Goal: Task Accomplishment & Management: Manage account settings

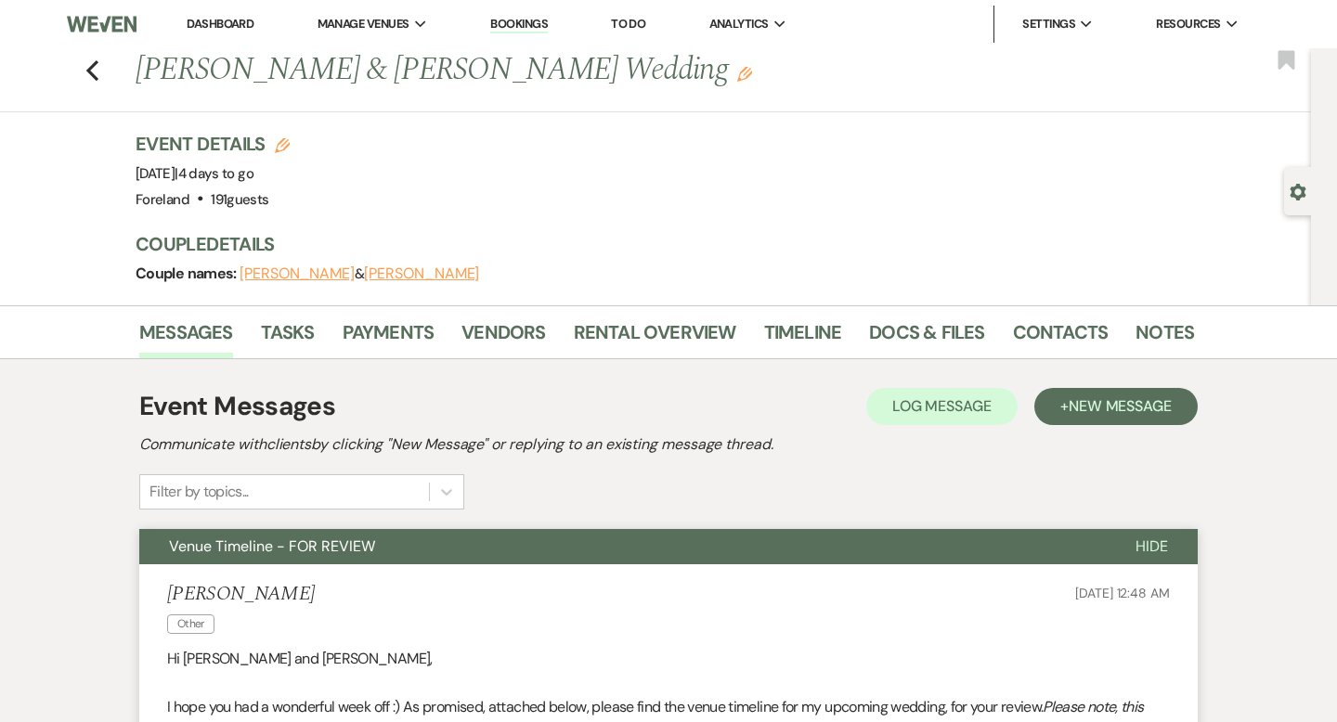
click at [222, 20] on link "Dashboard" at bounding box center [220, 24] width 67 height 16
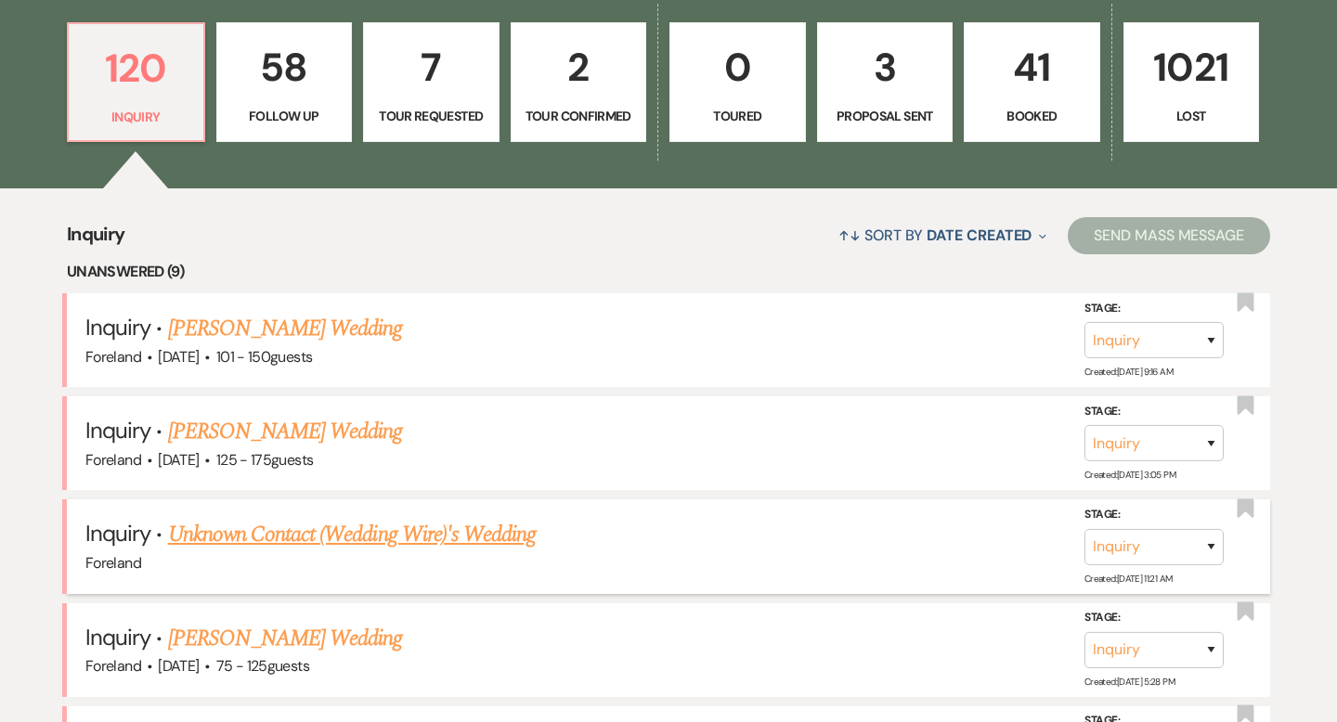
scroll to position [526, 0]
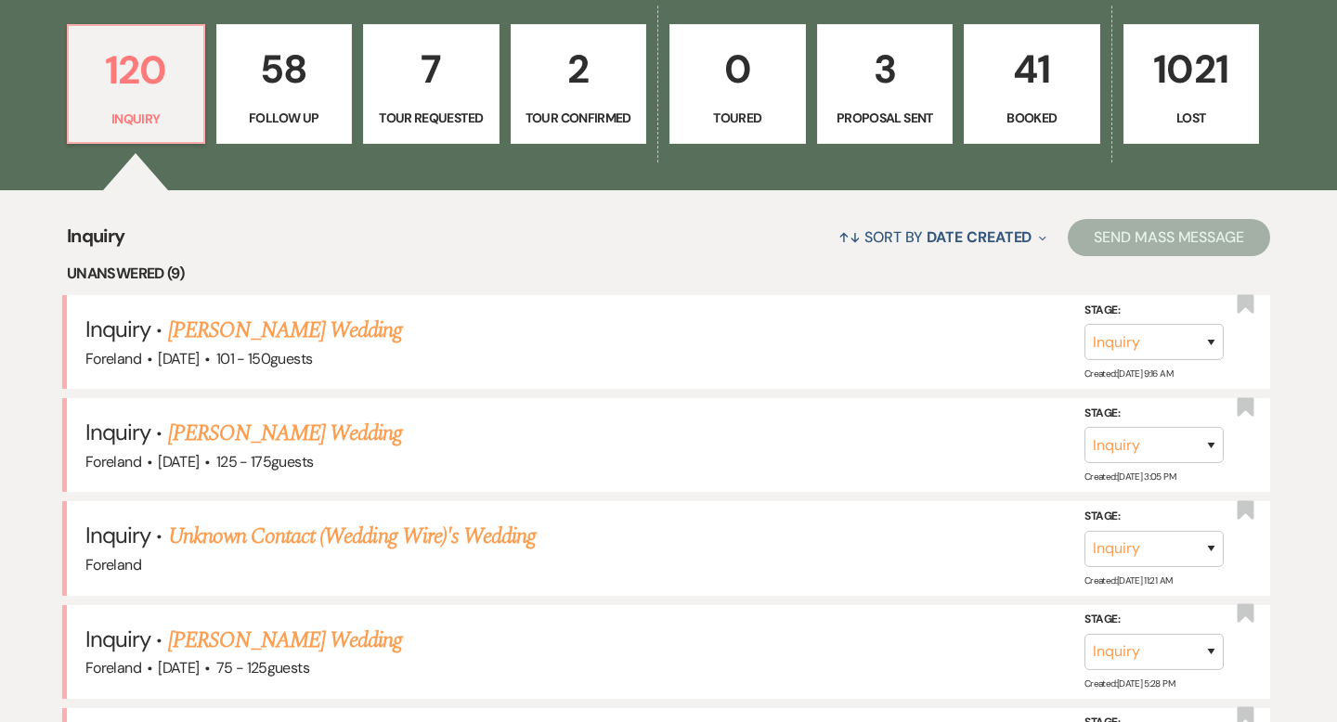
click at [1012, 84] on p "41" at bounding box center [1032, 69] width 112 height 62
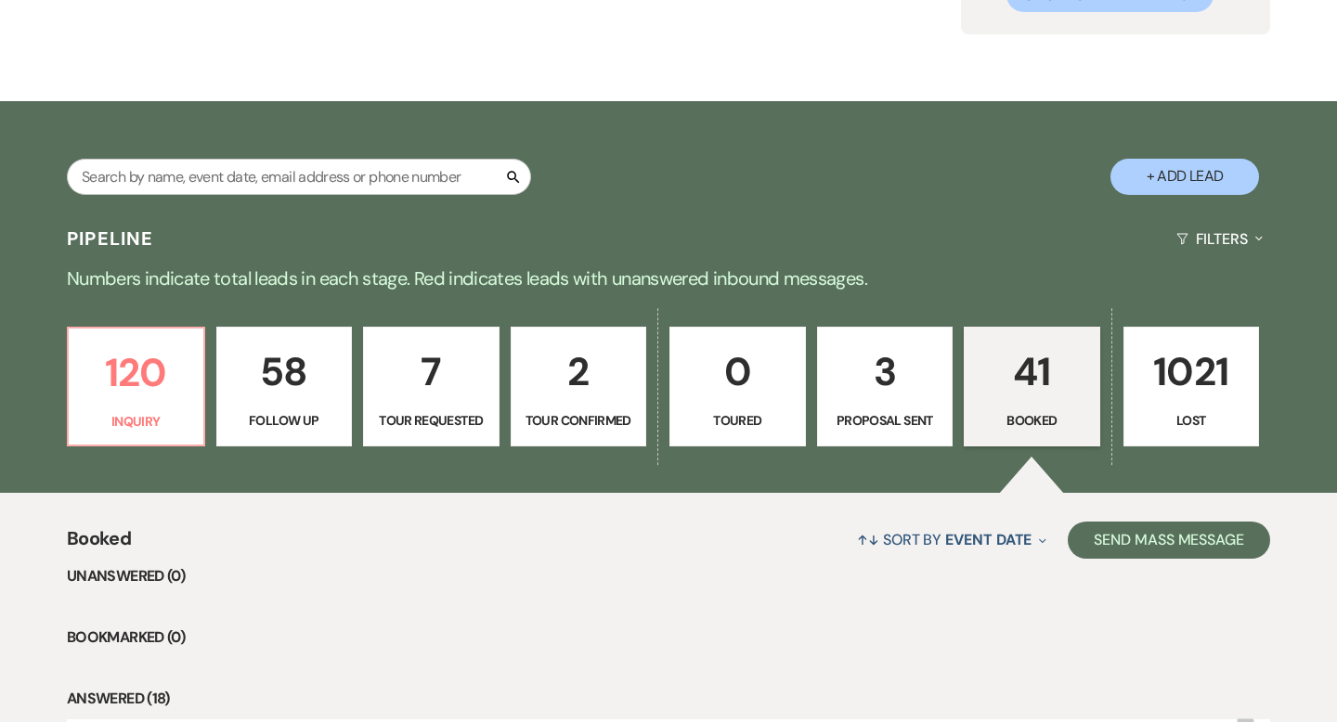
scroll to position [526, 0]
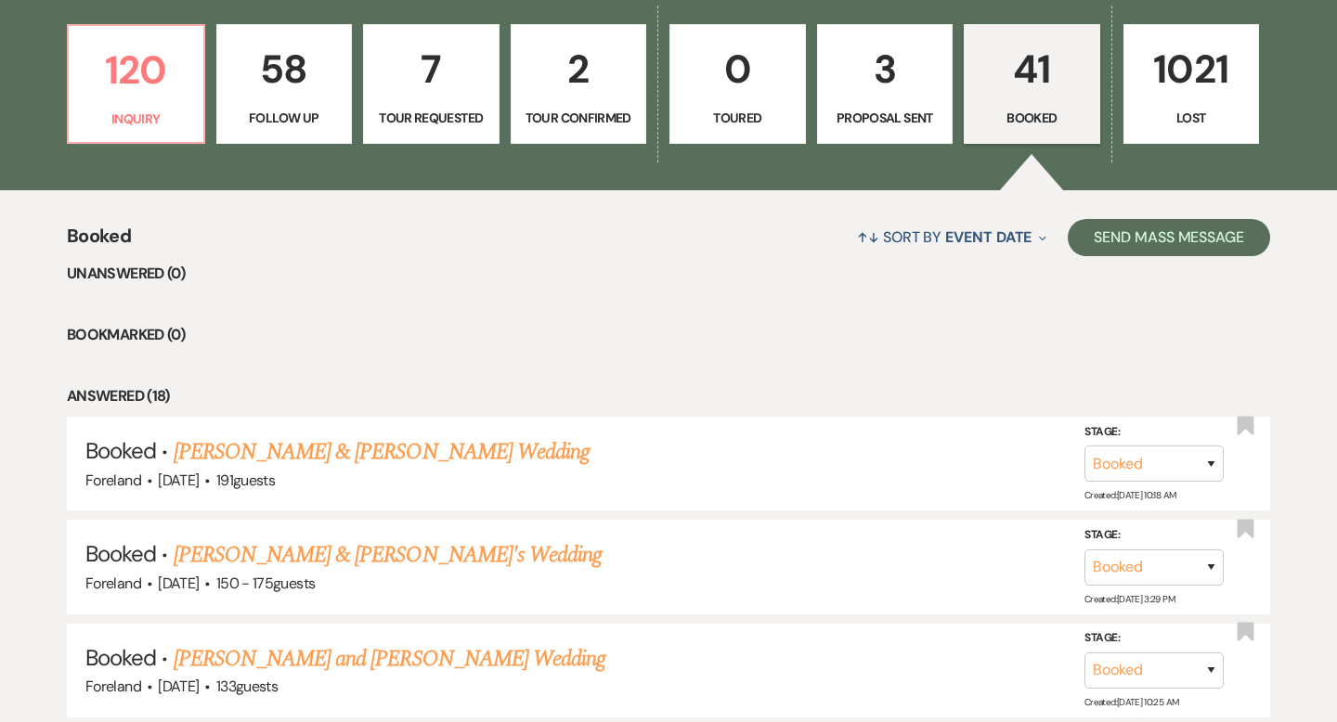
click at [583, 71] on p "2" at bounding box center [579, 69] width 112 height 62
select select "4"
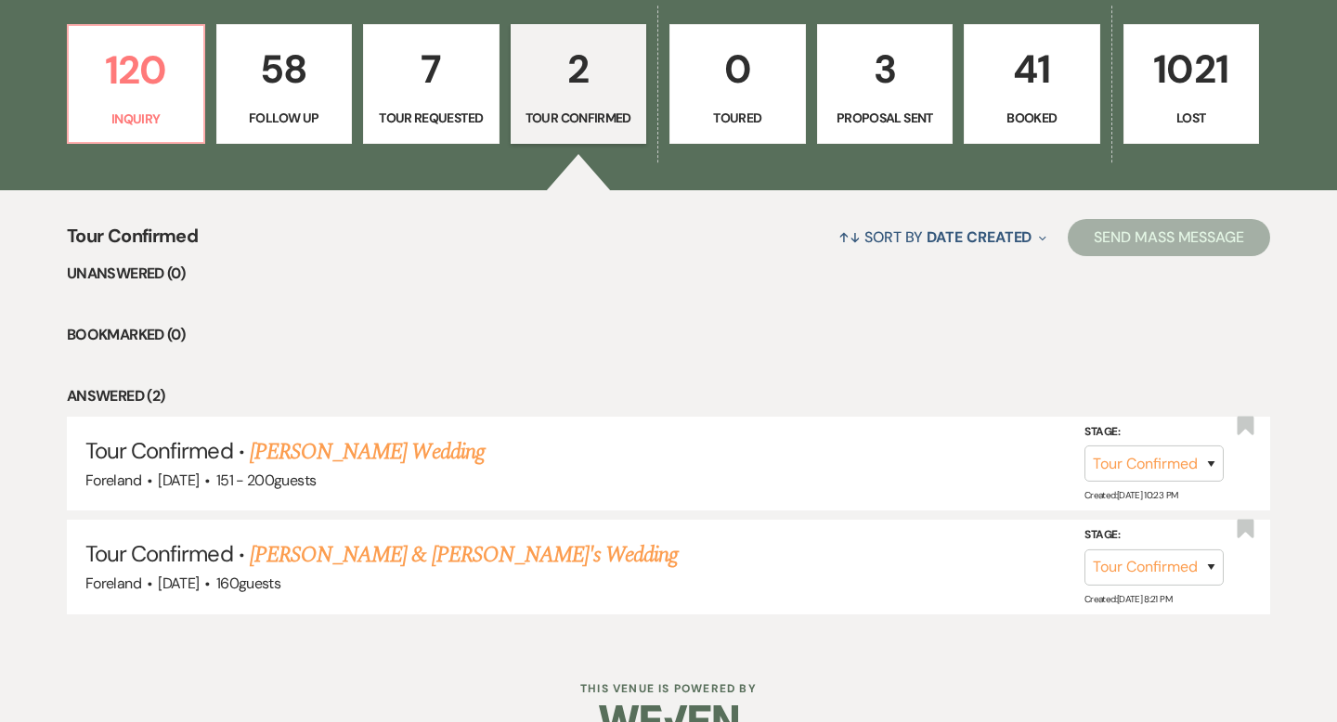
scroll to position [568, 0]
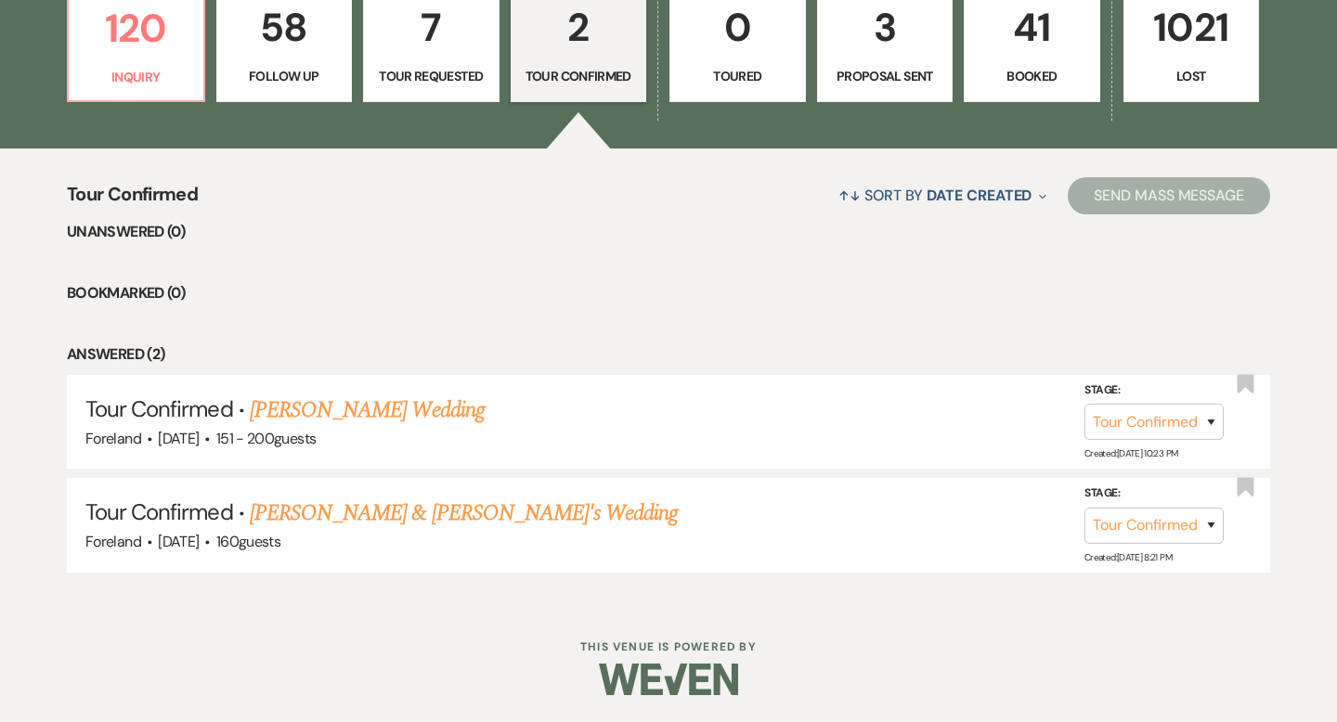
click at [425, 46] on p "7" at bounding box center [431, 27] width 112 height 62
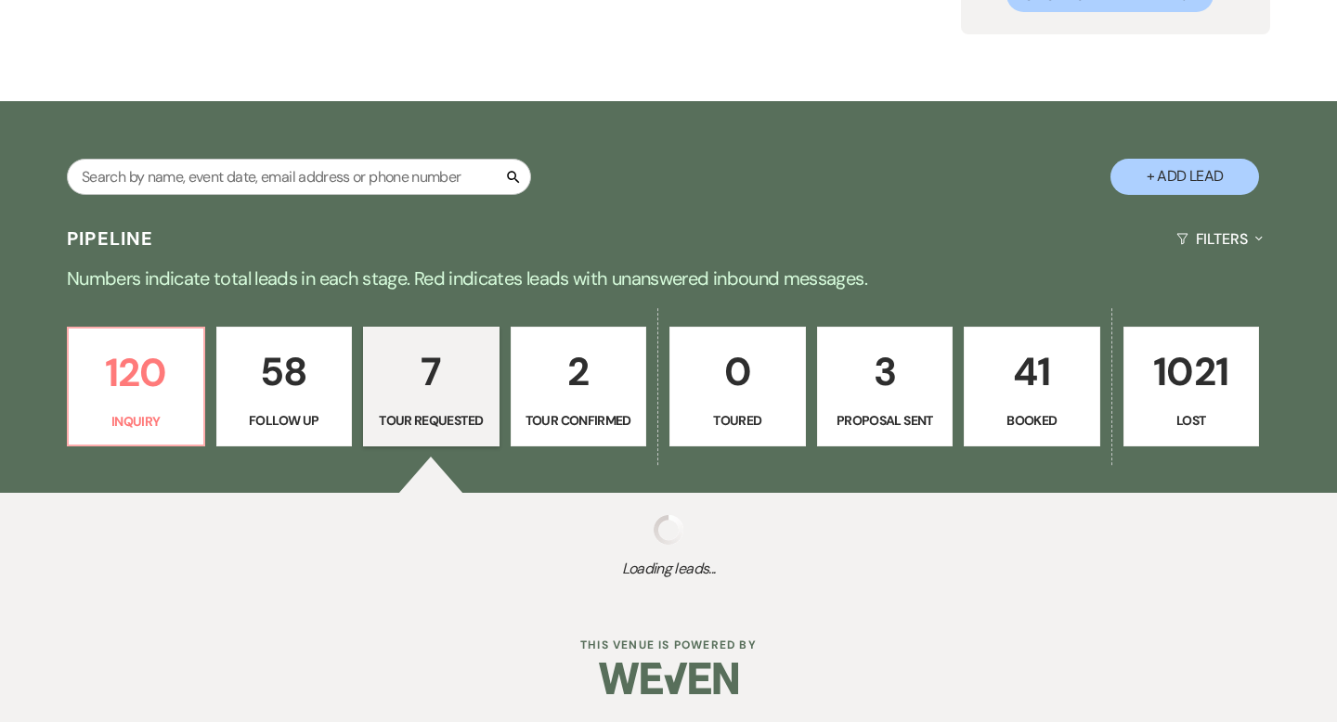
select select "2"
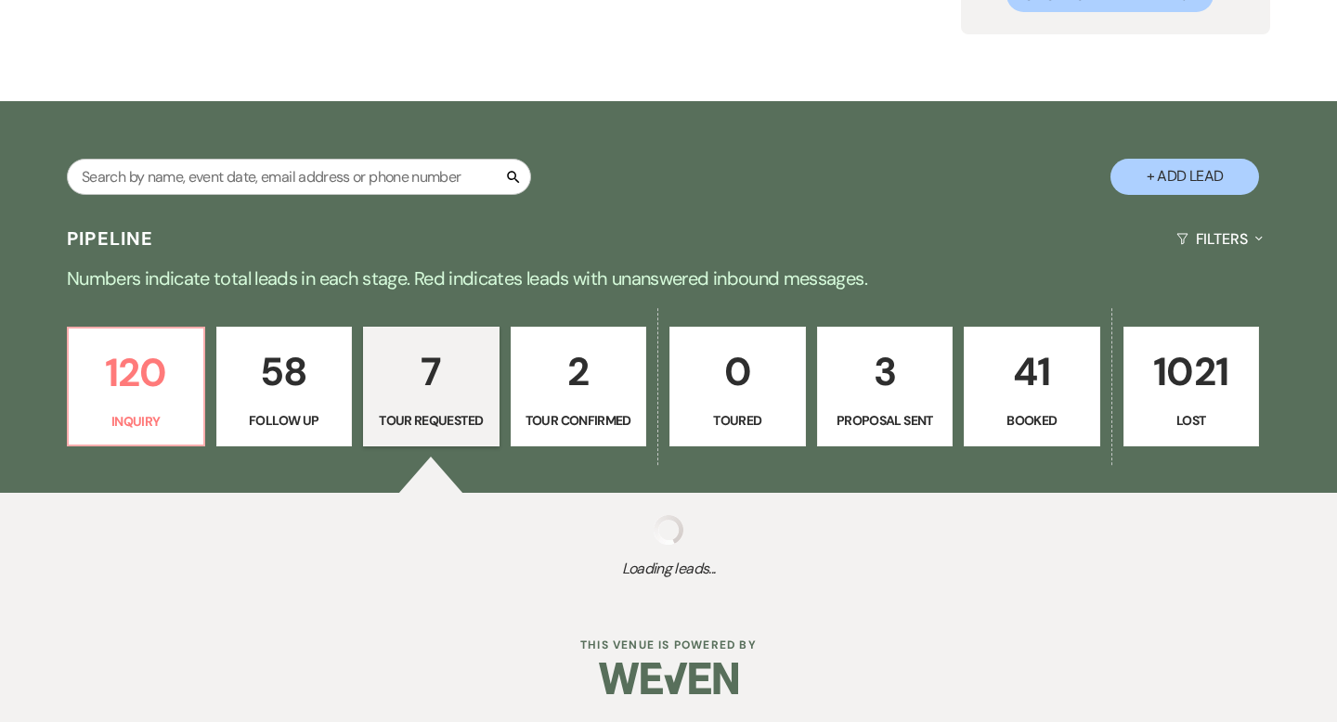
select select "2"
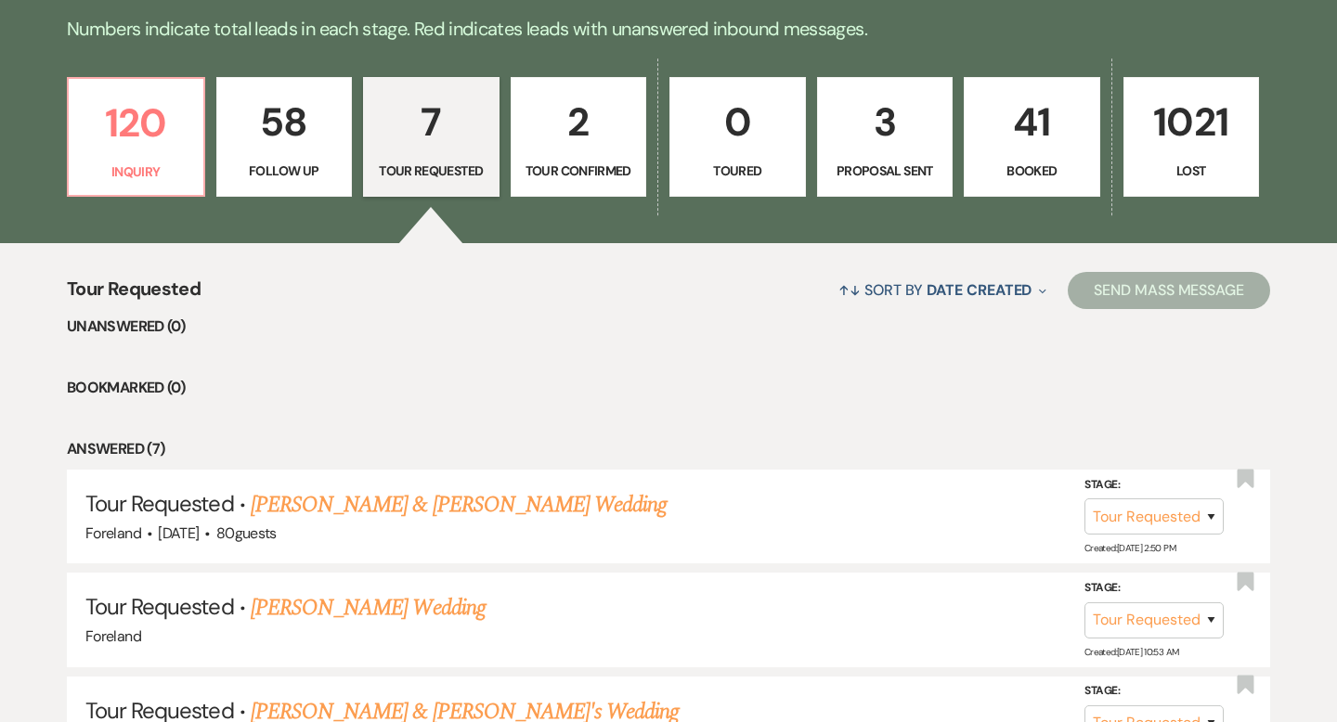
scroll to position [470, 0]
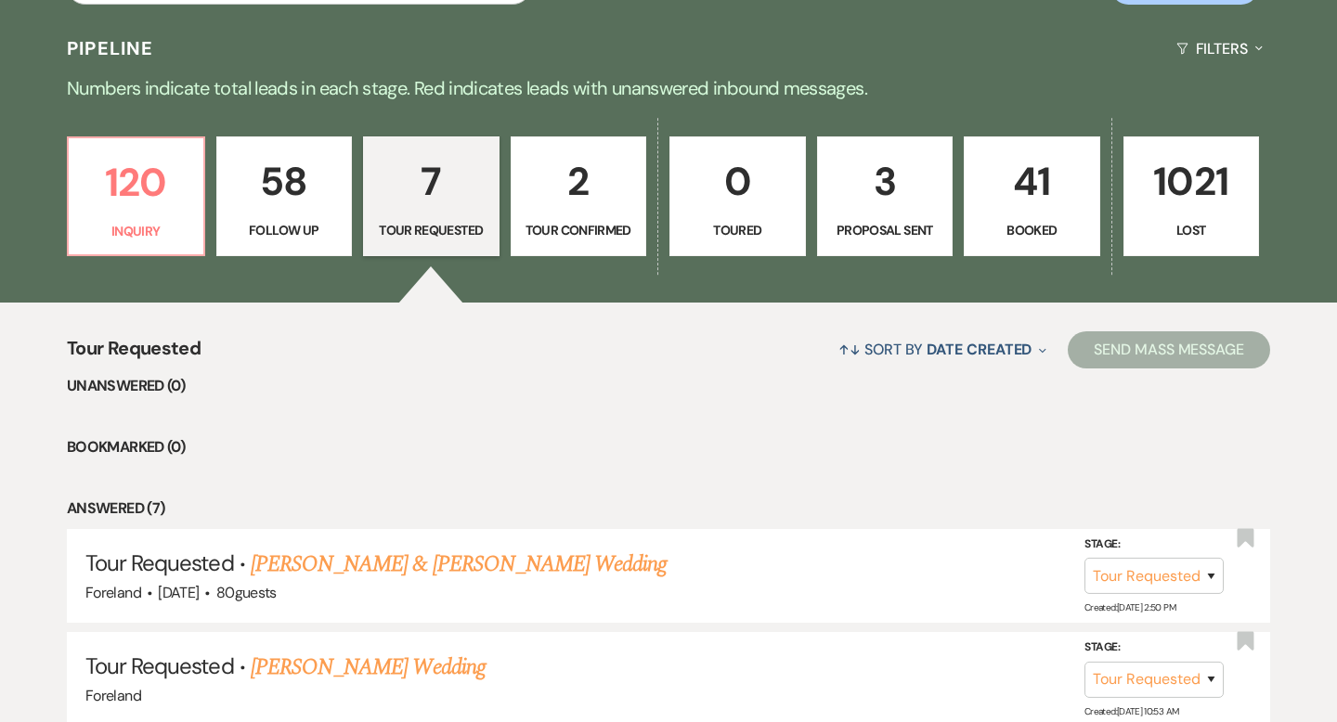
click at [263, 197] on p "58" at bounding box center [284, 181] width 112 height 62
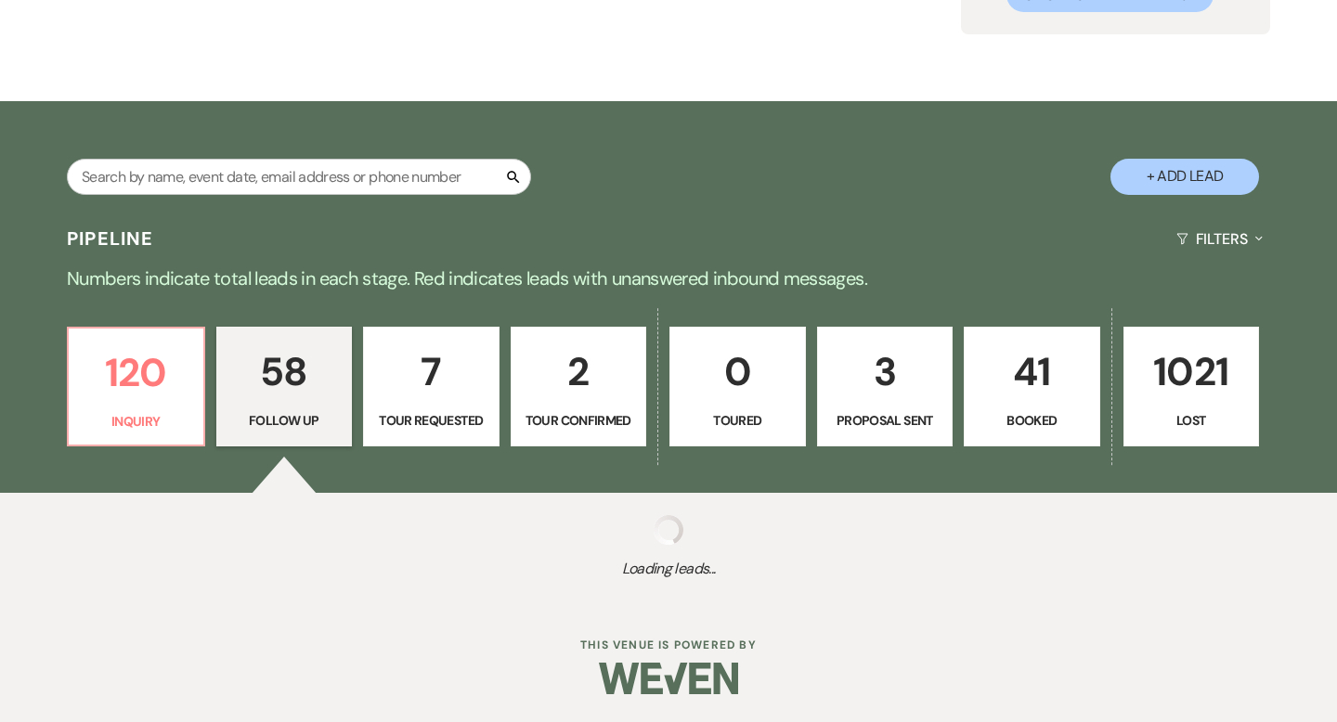
select select "9"
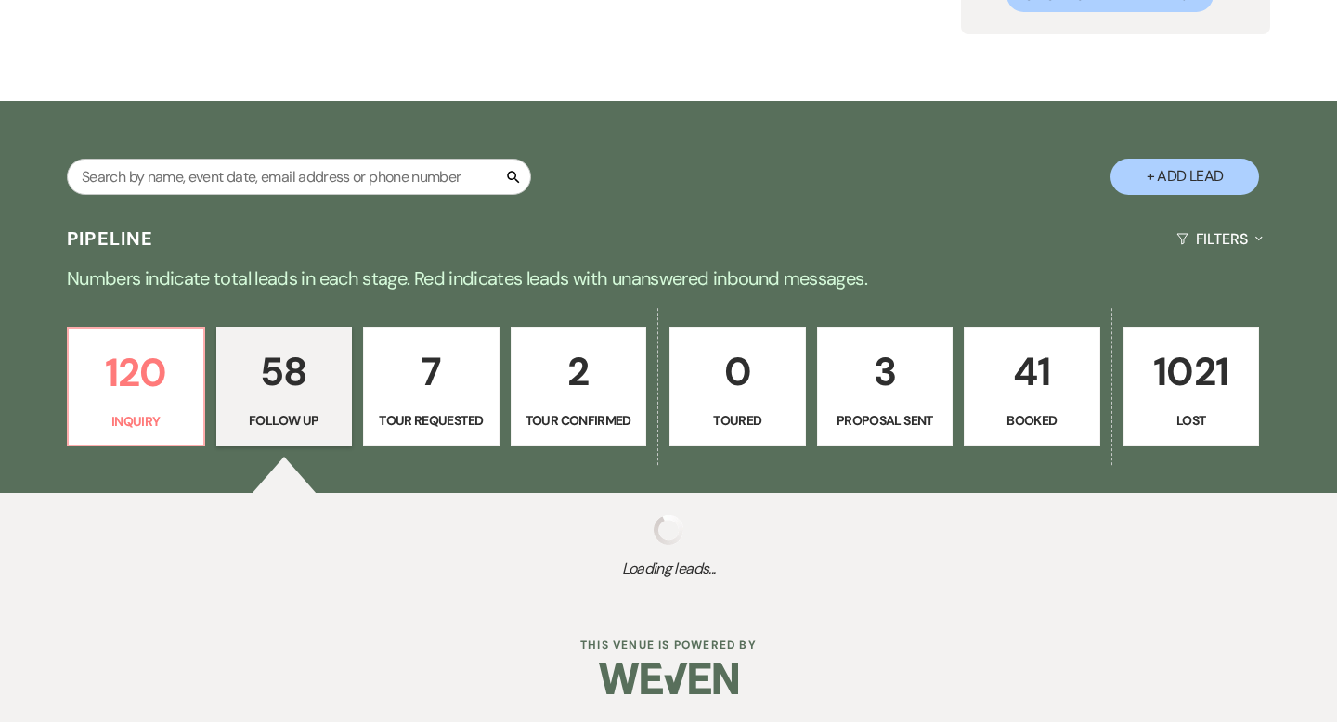
select select "9"
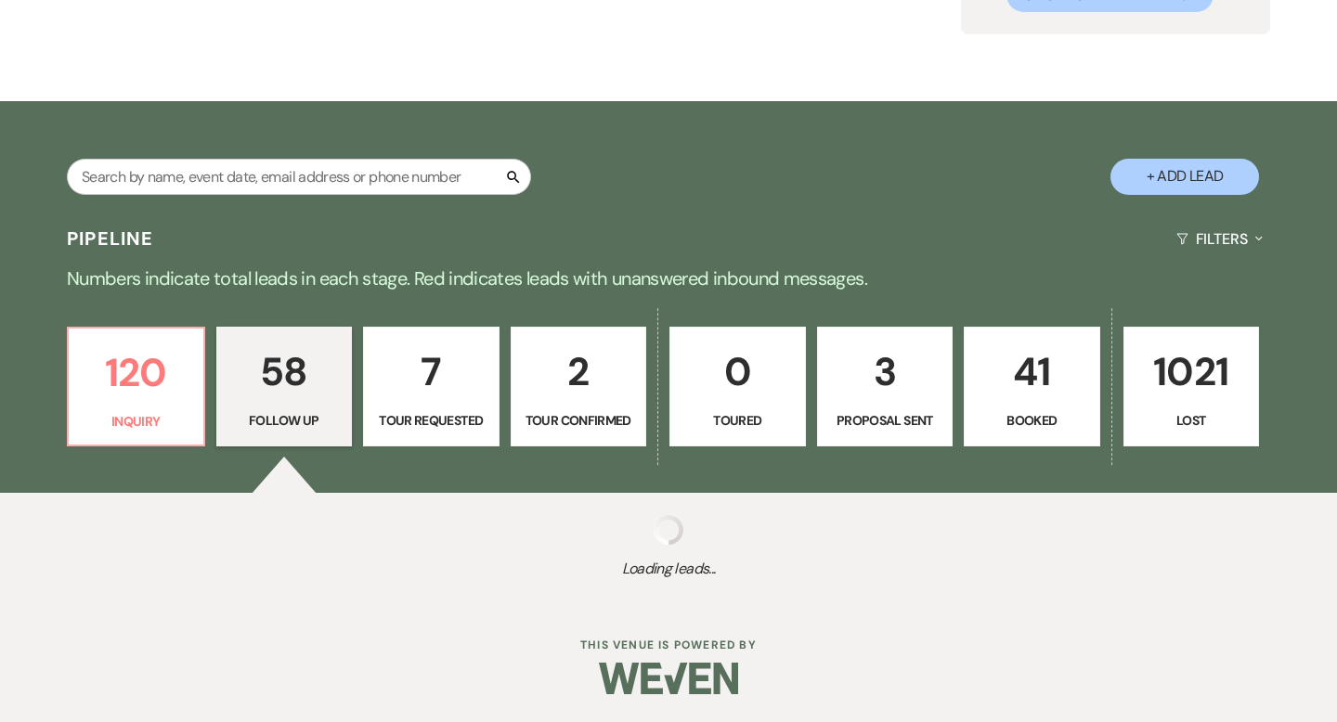
select select "9"
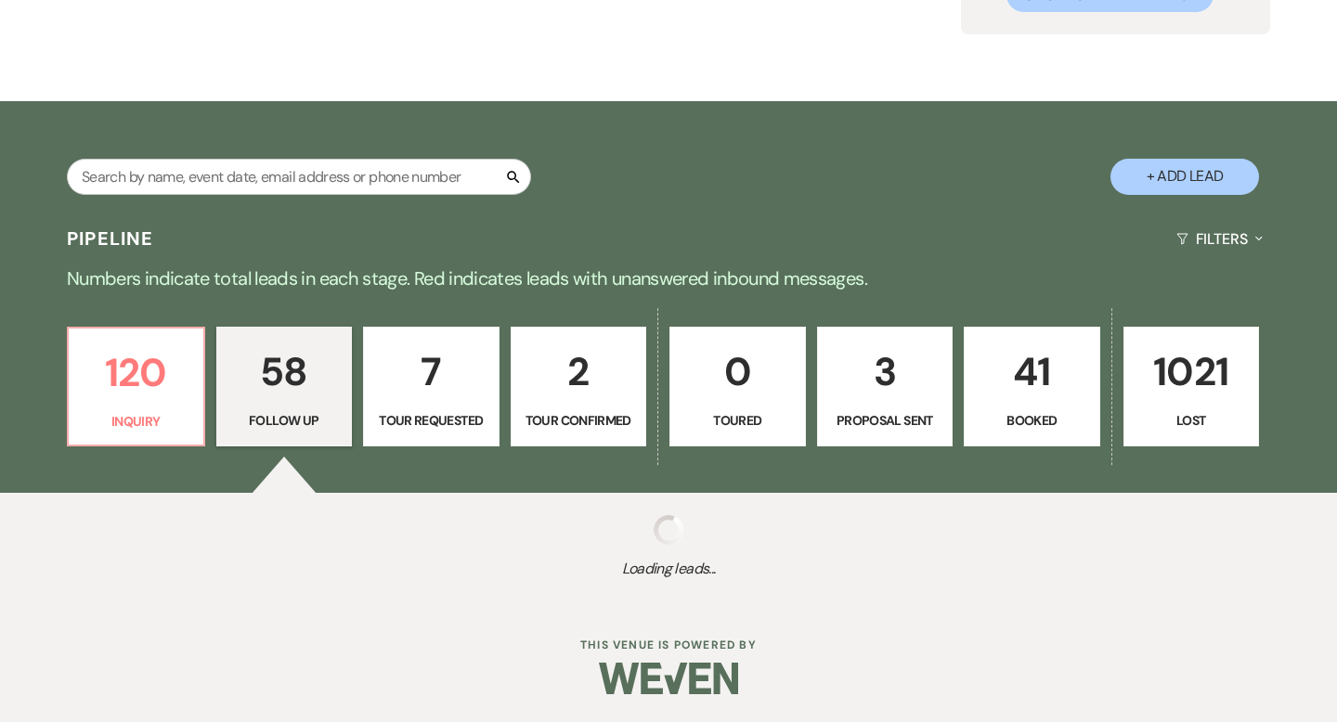
select select "9"
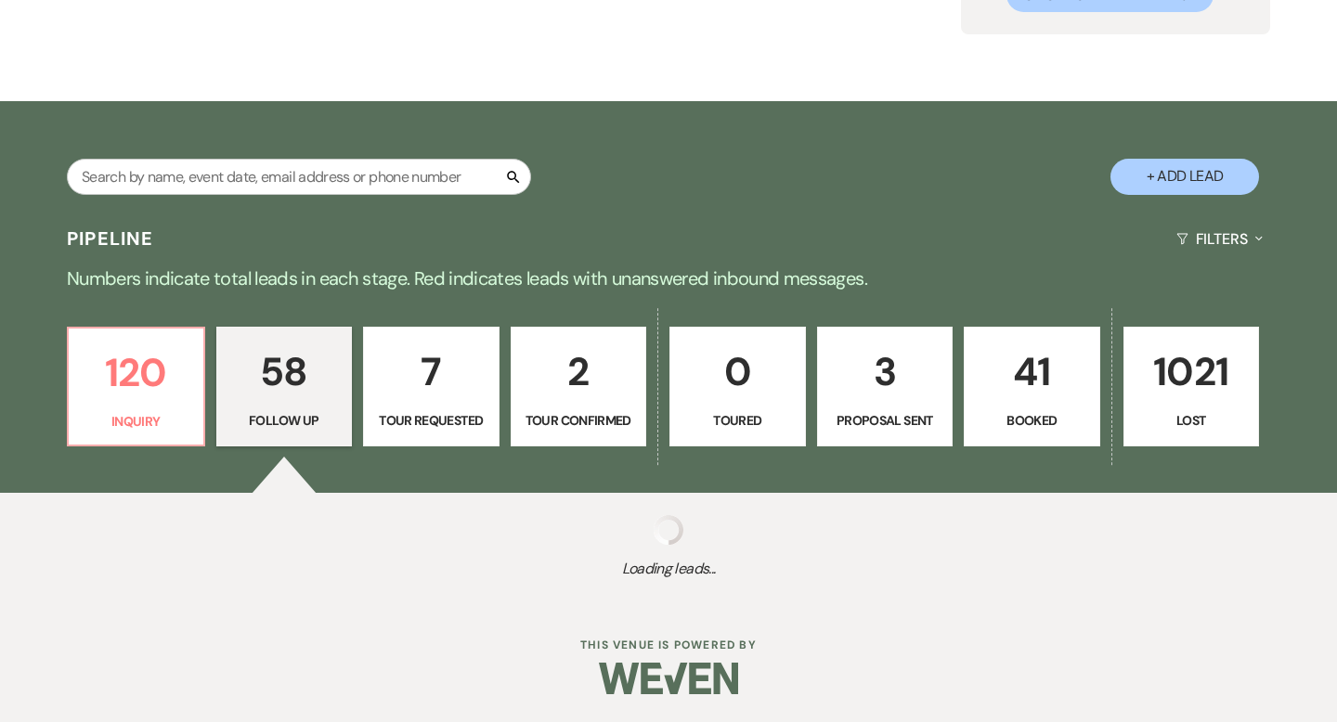
select select "9"
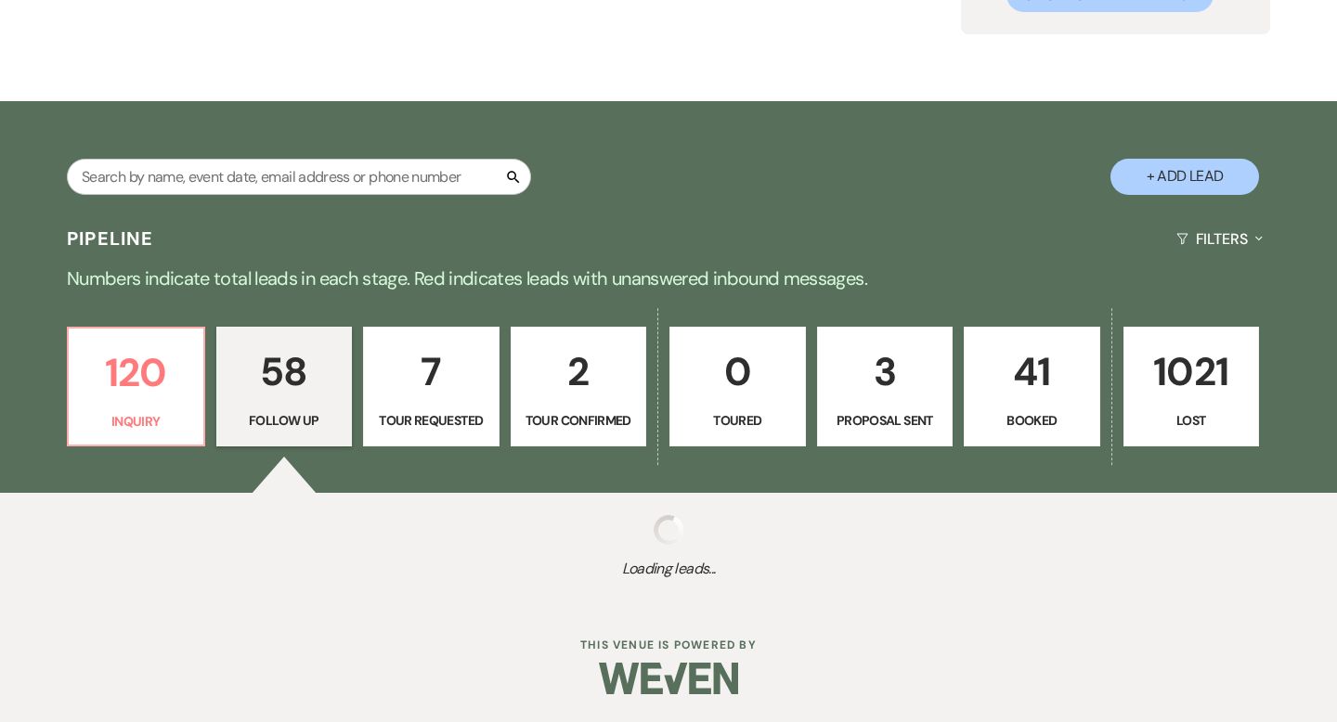
select select "9"
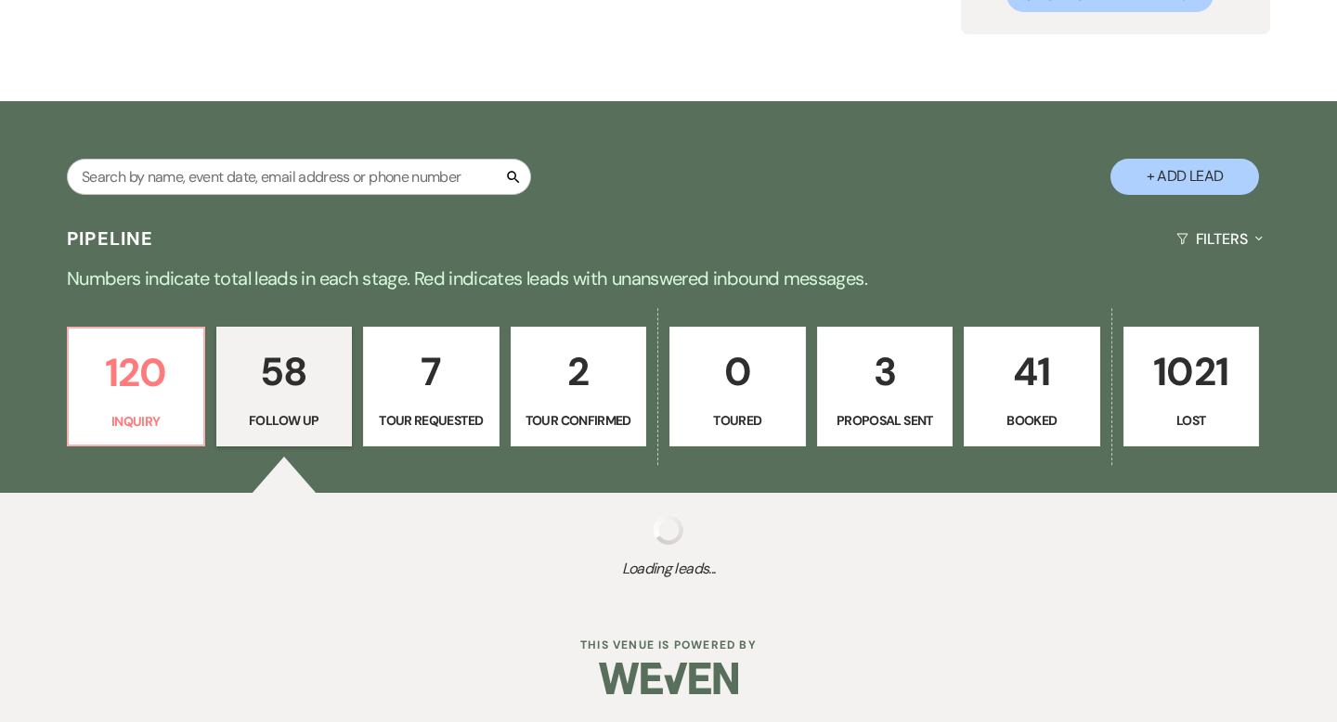
select select "9"
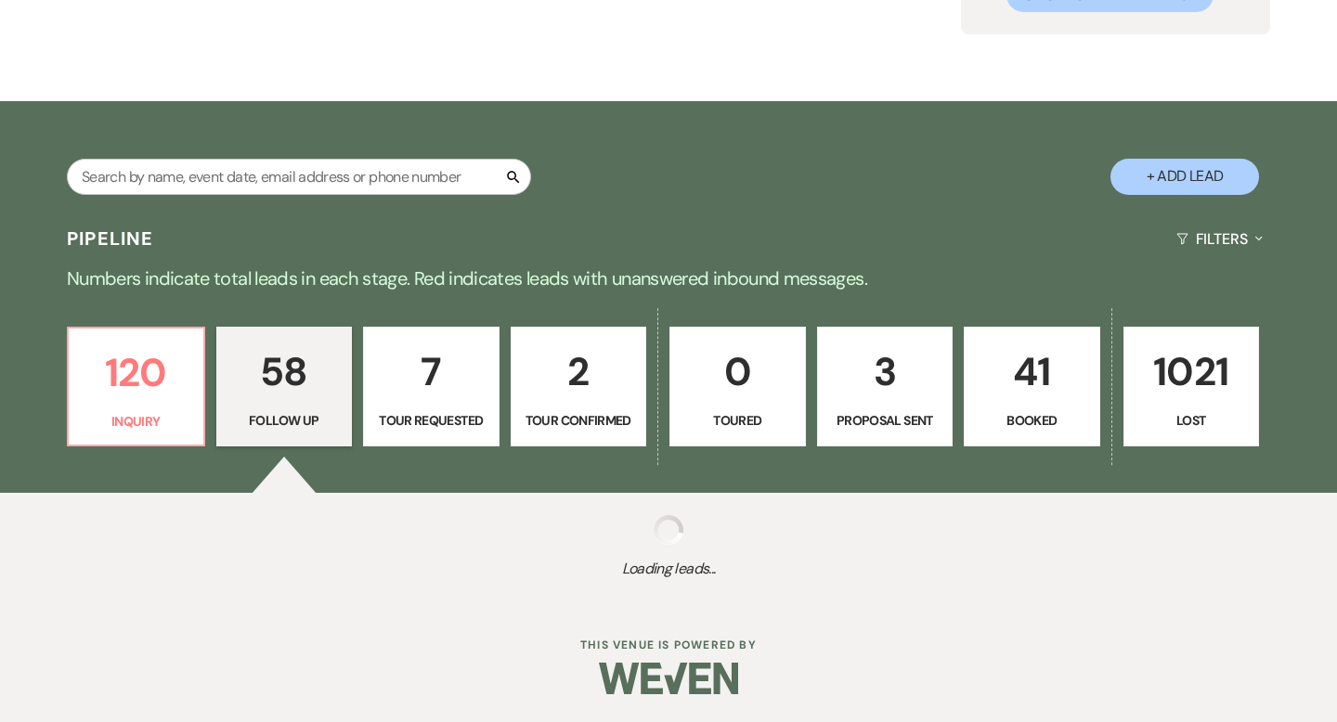
select select "9"
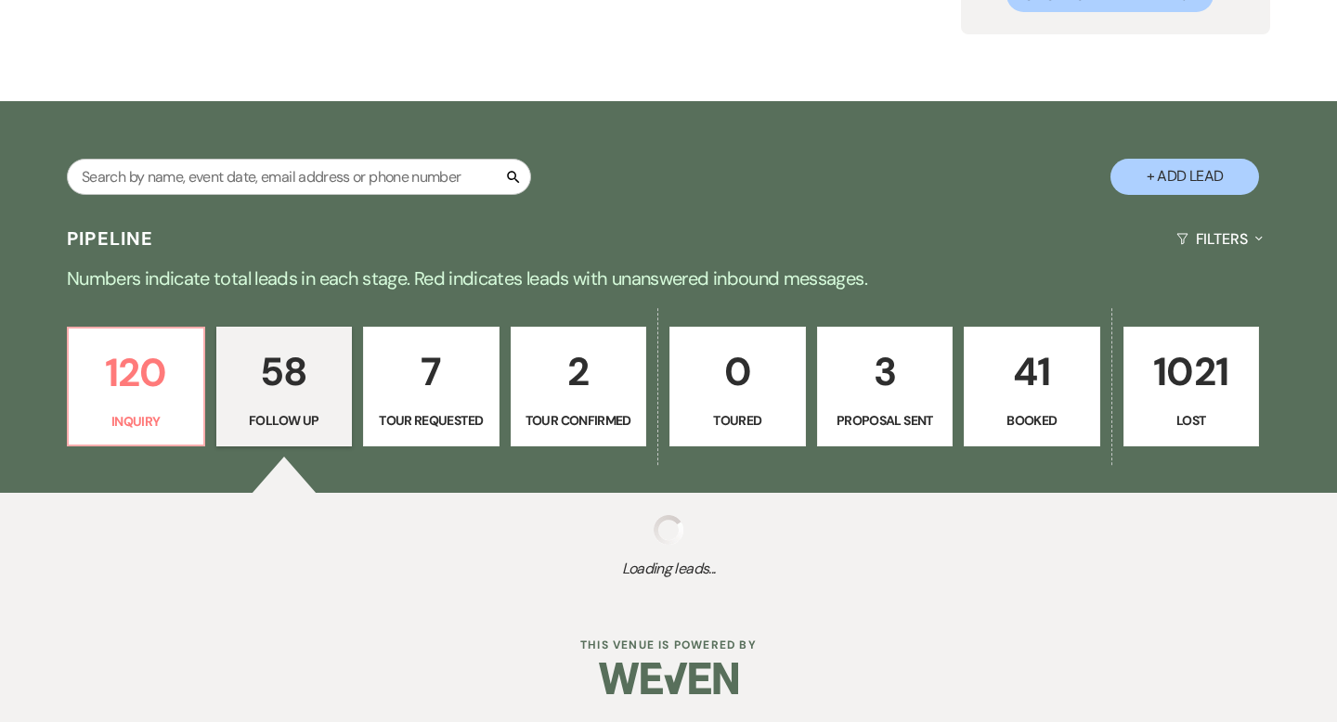
select select "9"
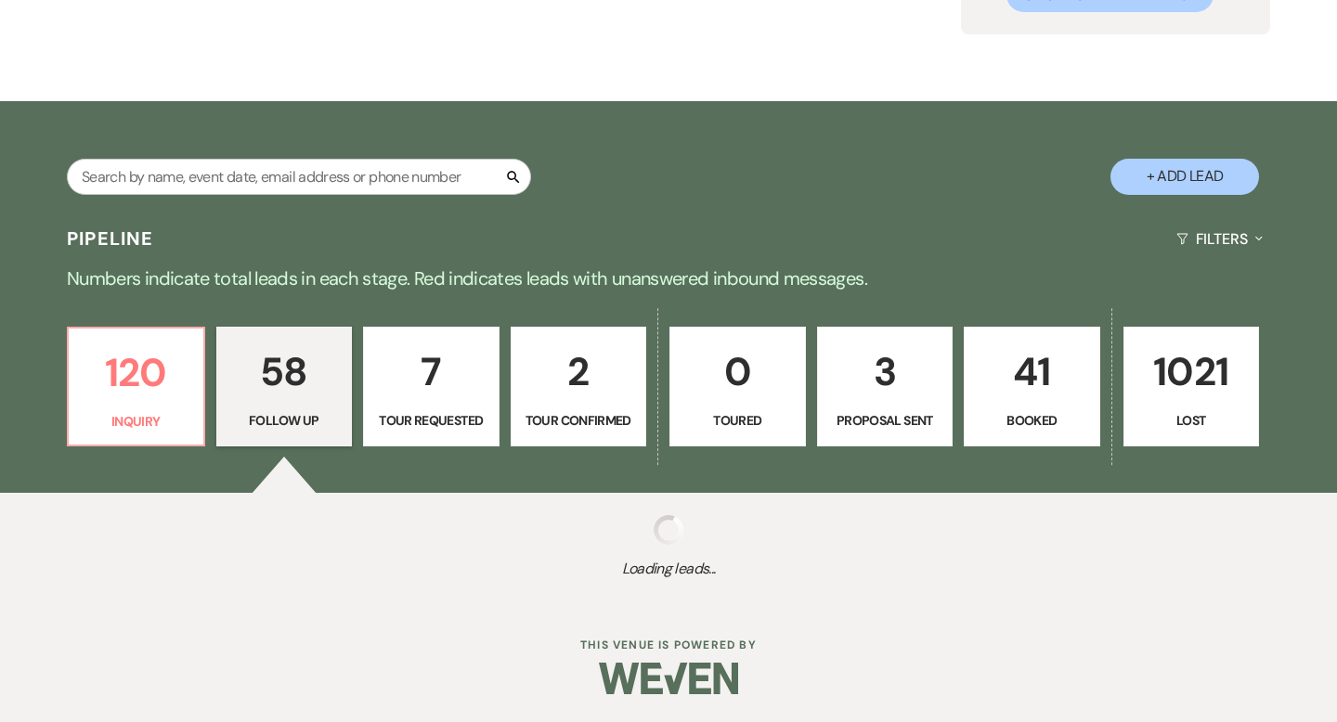
select select "9"
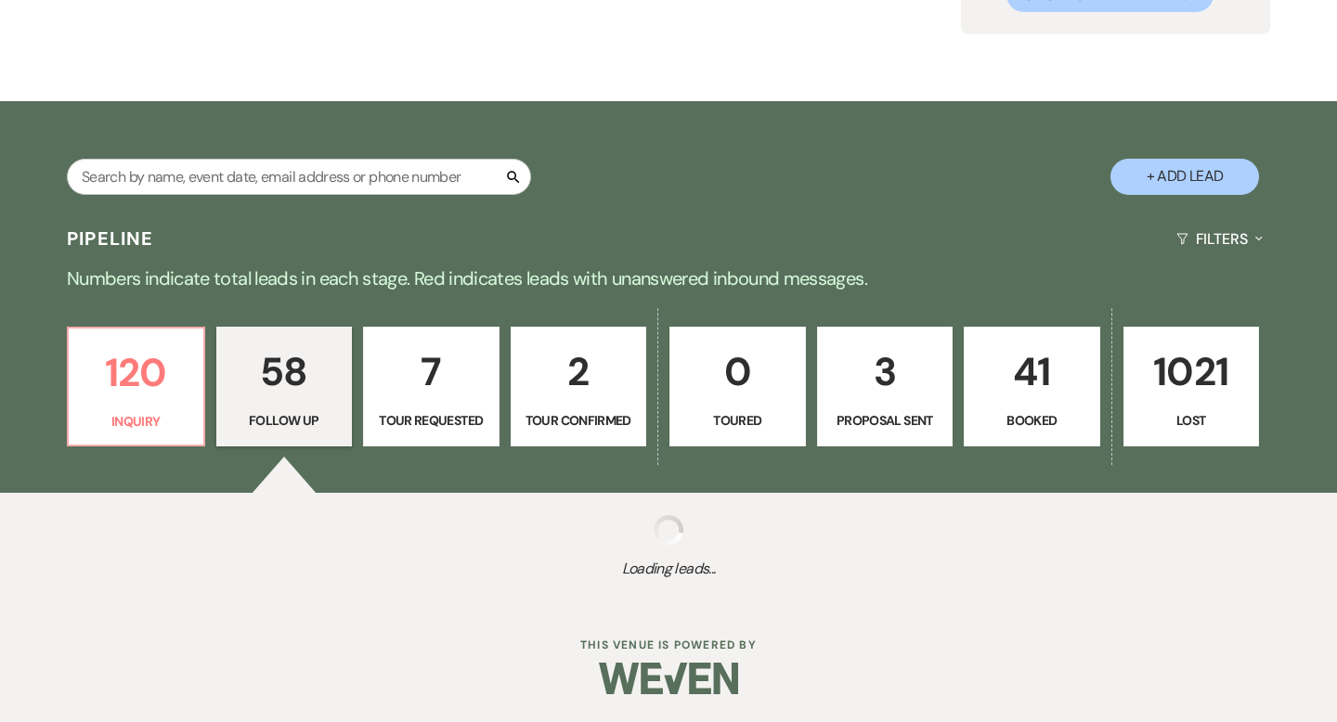
select select "9"
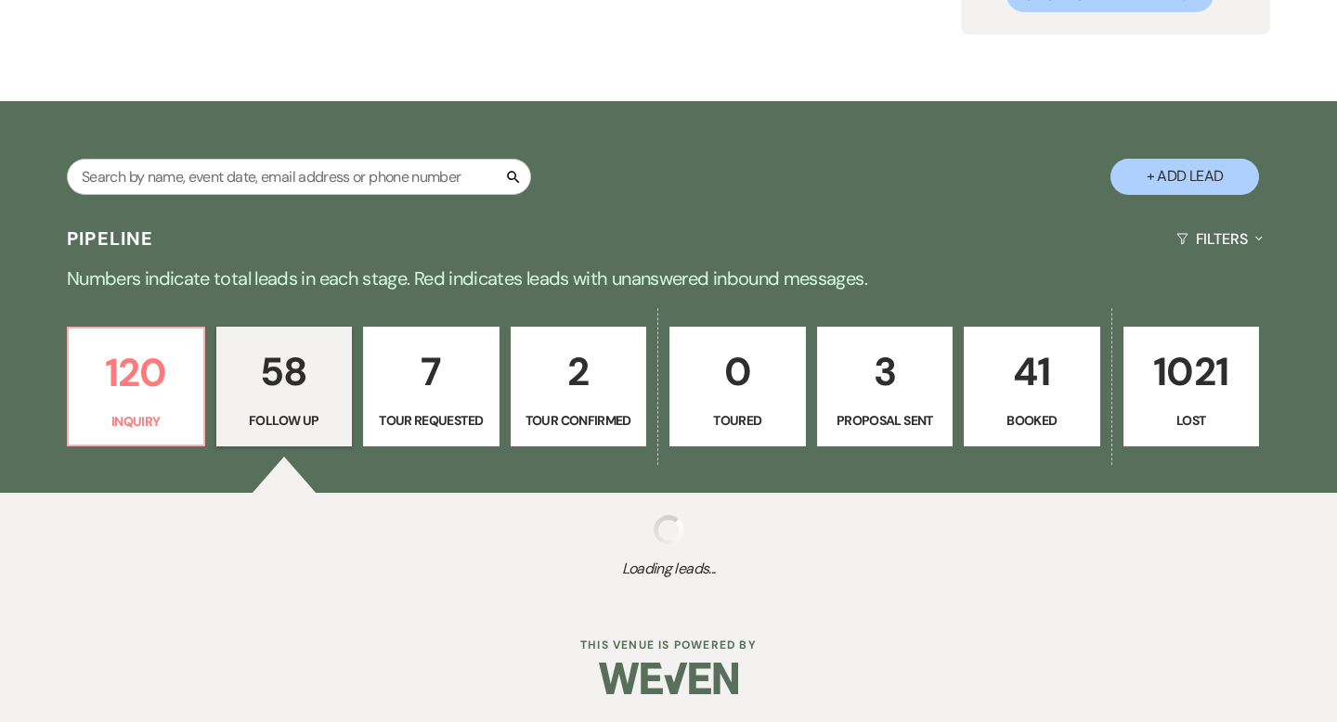
select select "9"
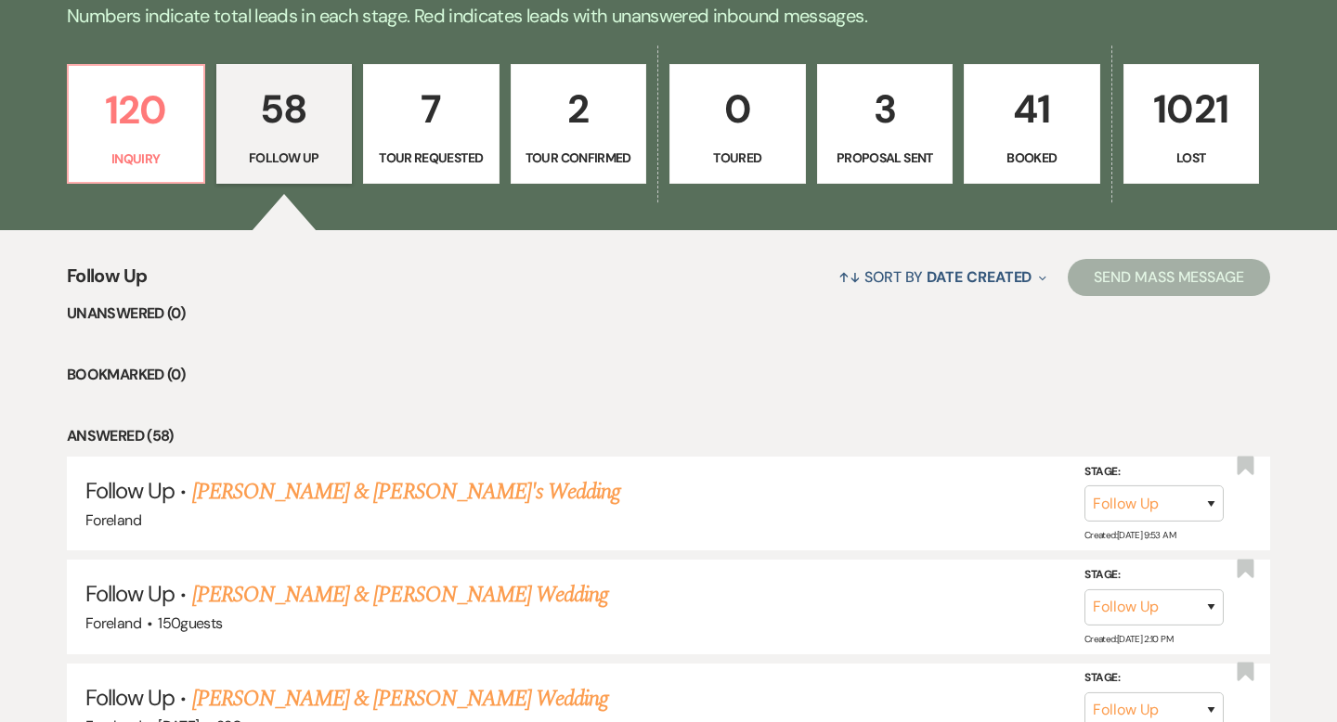
scroll to position [452, 0]
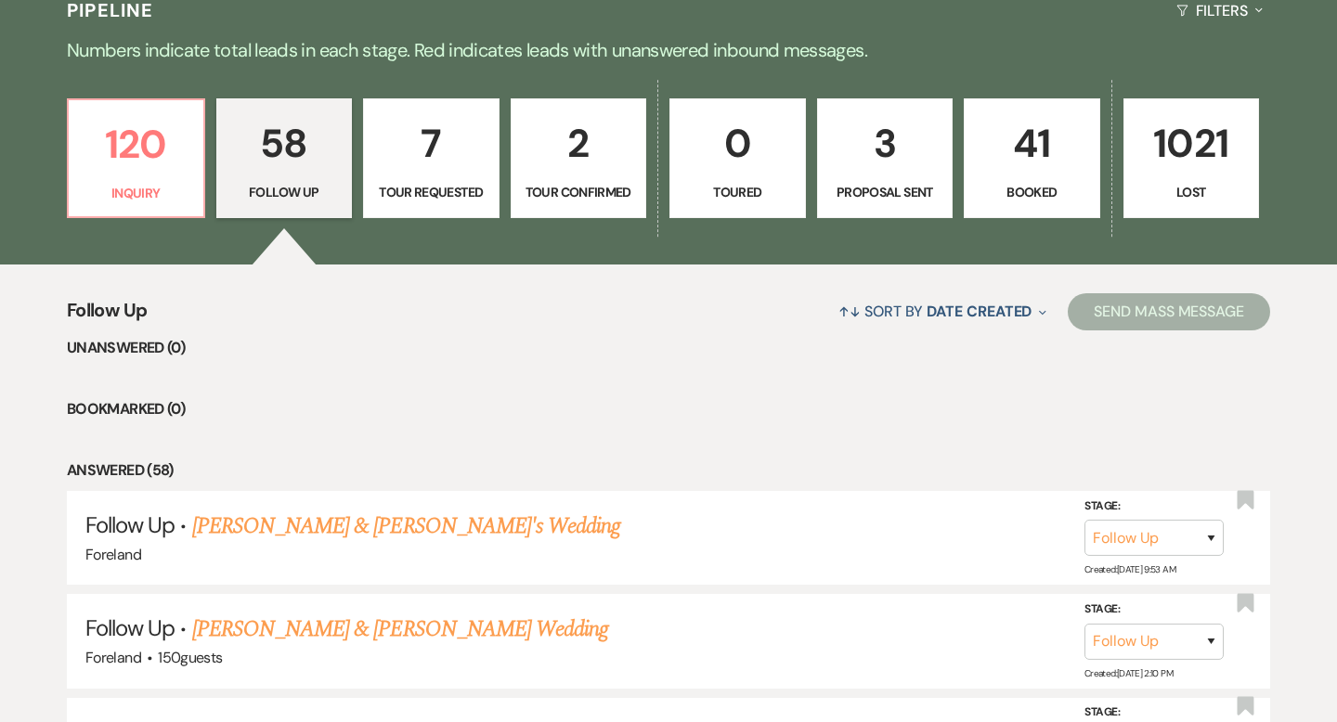
click at [439, 202] on link "7 Tour Requested" at bounding box center [431, 158] width 136 height 121
select select "2"
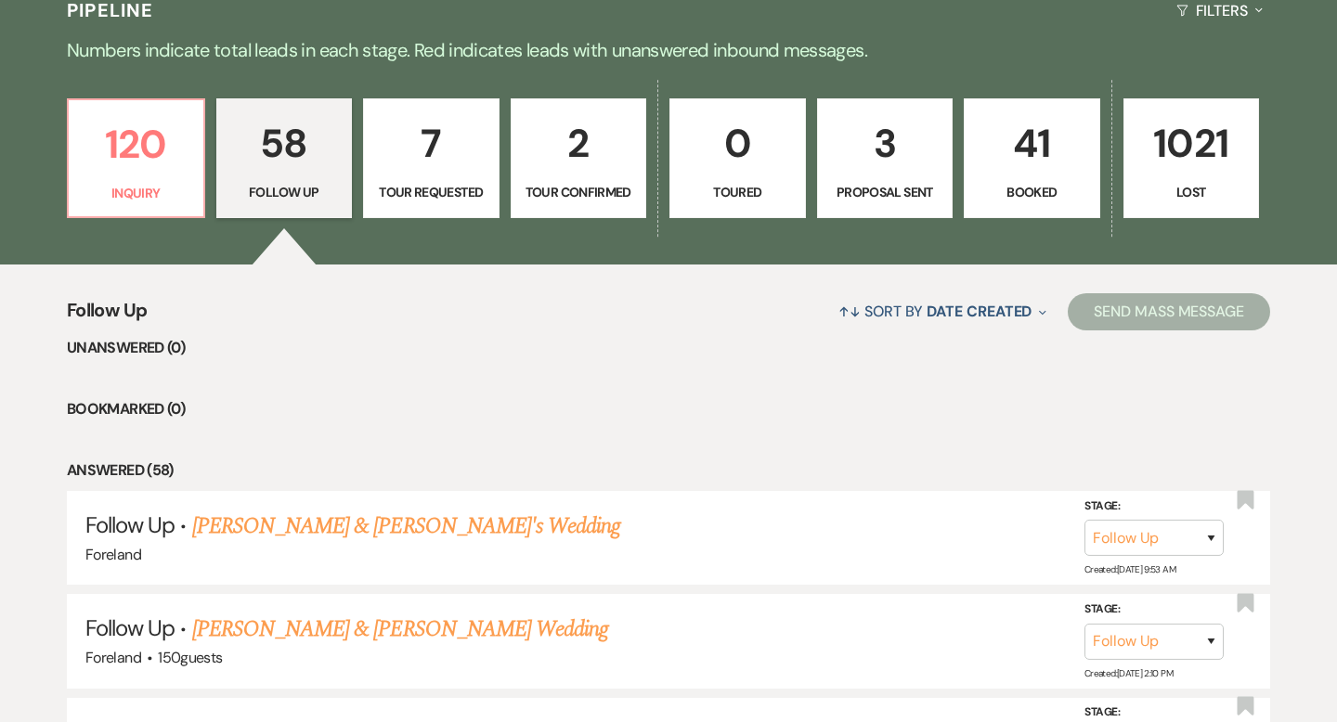
select select "2"
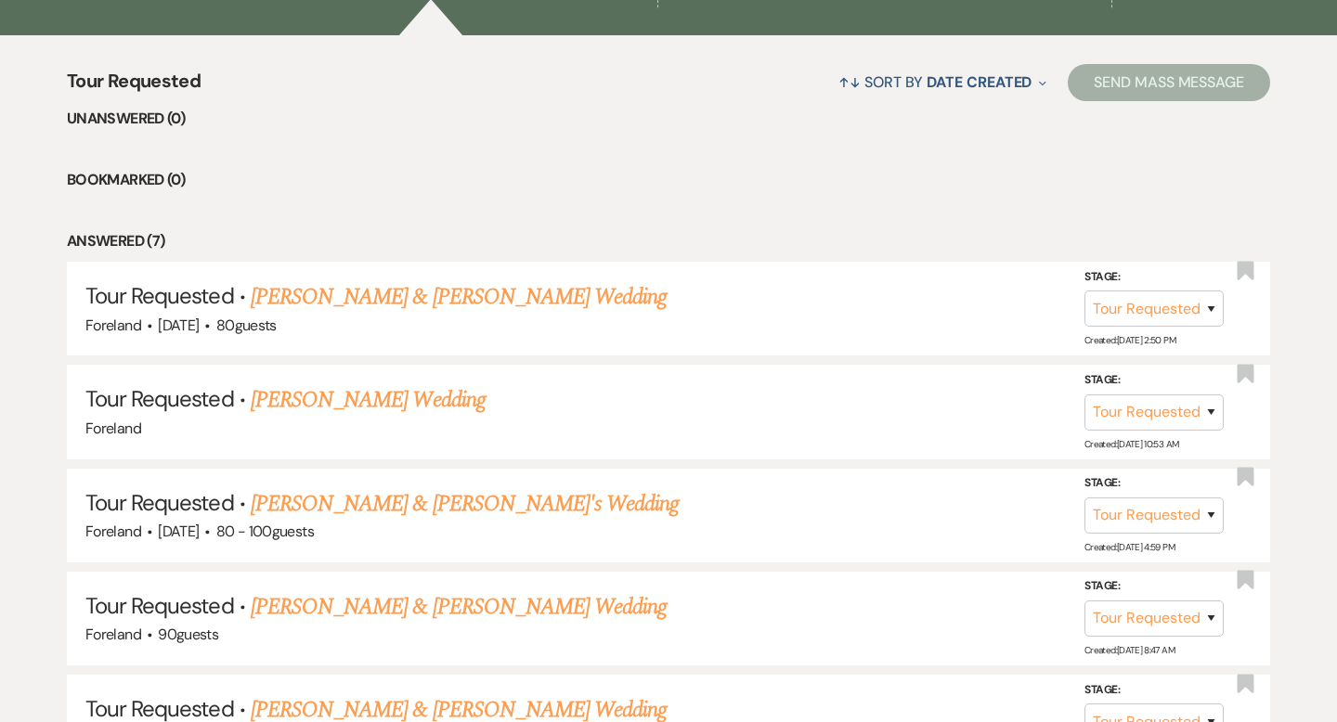
scroll to position [687, 0]
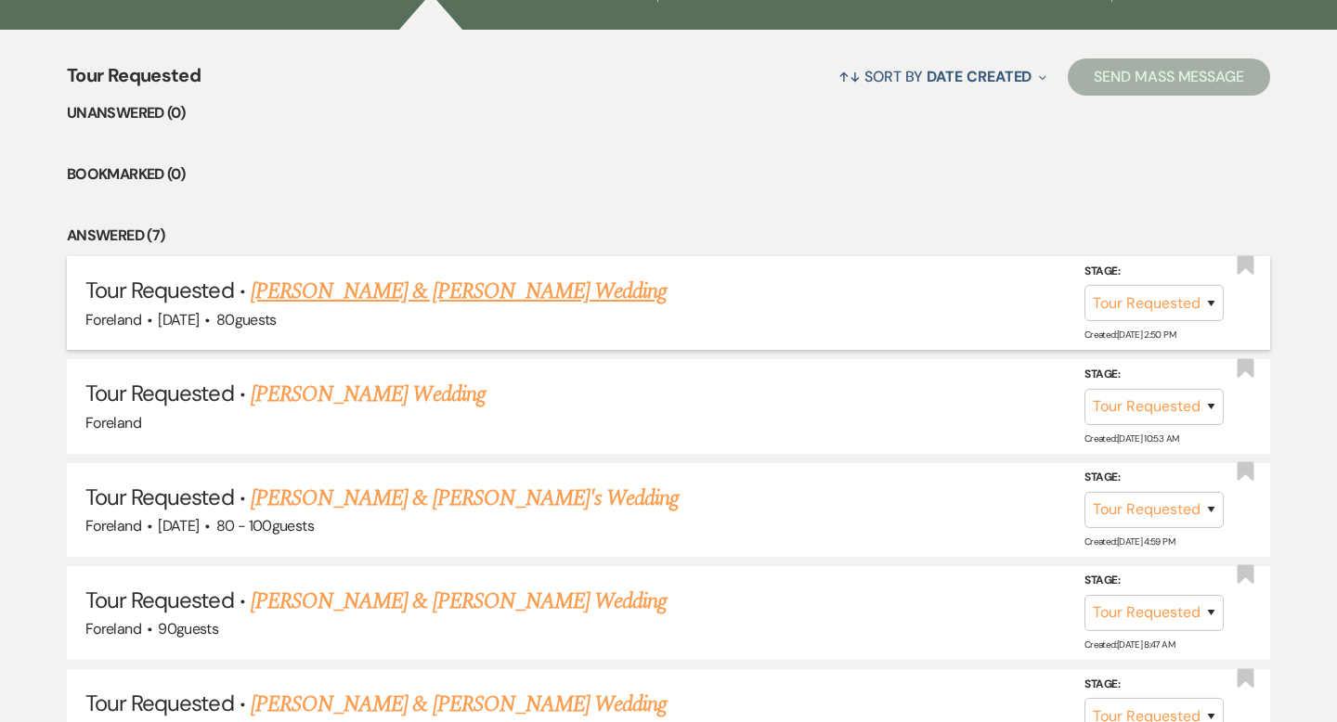
click at [432, 292] on link "[PERSON_NAME] & [PERSON_NAME] Wedding" at bounding box center [459, 291] width 416 height 33
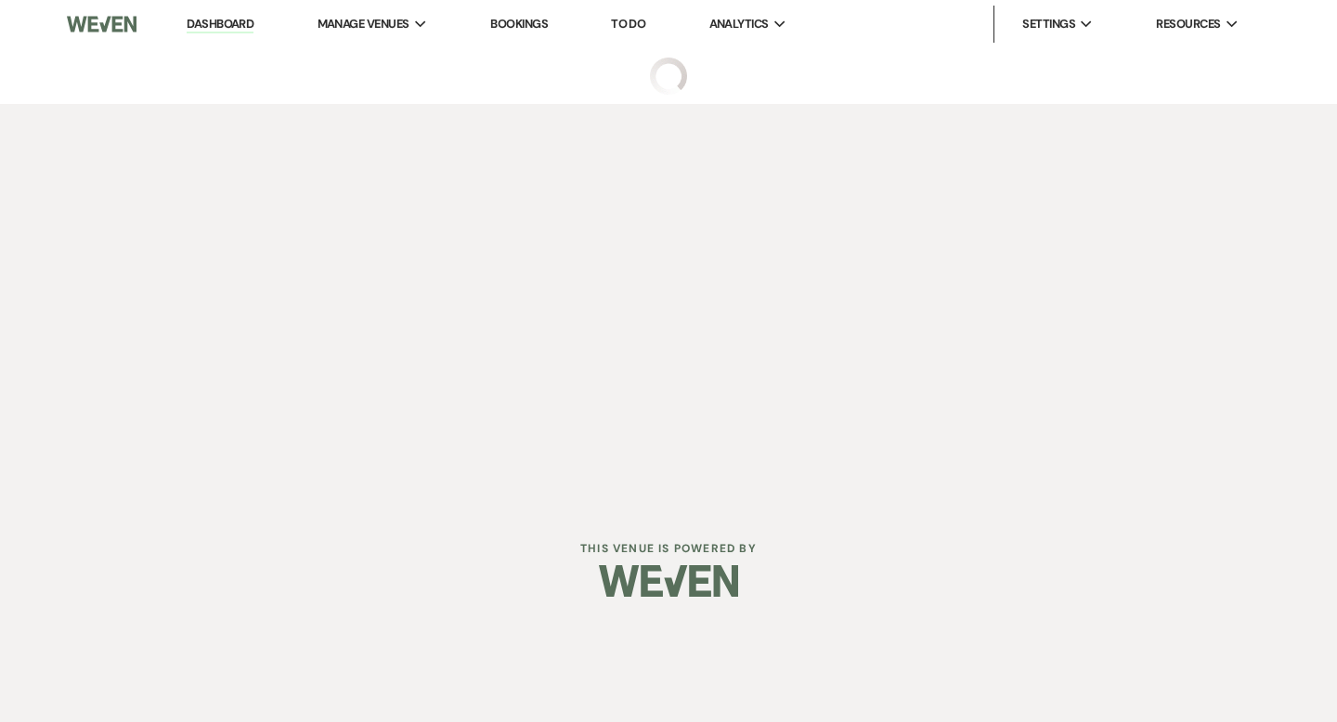
select select "2"
select select "5"
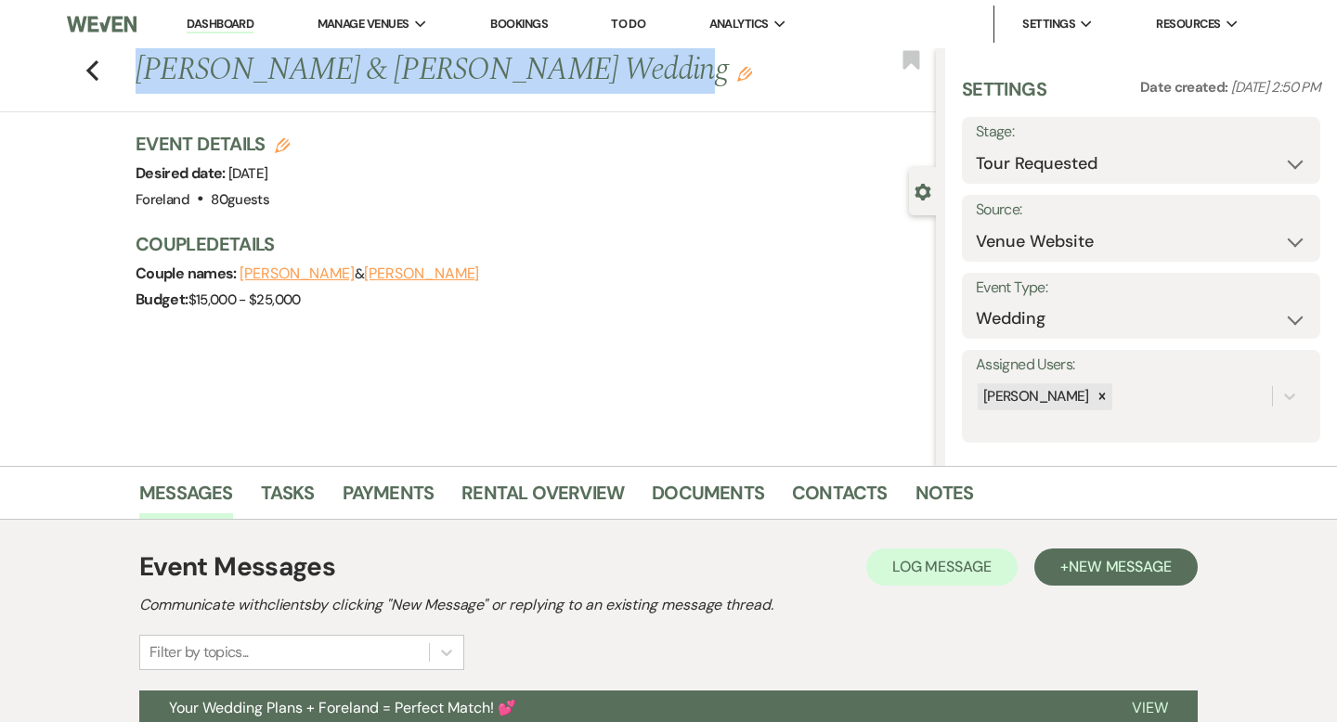
drag, startPoint x: 590, startPoint y: 66, endPoint x: 140, endPoint y: 54, distance: 450.4
click at [140, 54] on h1 "[PERSON_NAME] & [PERSON_NAME] Wedding Edit" at bounding box center [452, 70] width 633 height 45
copy h1 "[PERSON_NAME] & [PERSON_NAME] Wedding"
